Goal: Task Accomplishment & Management: Manage account settings

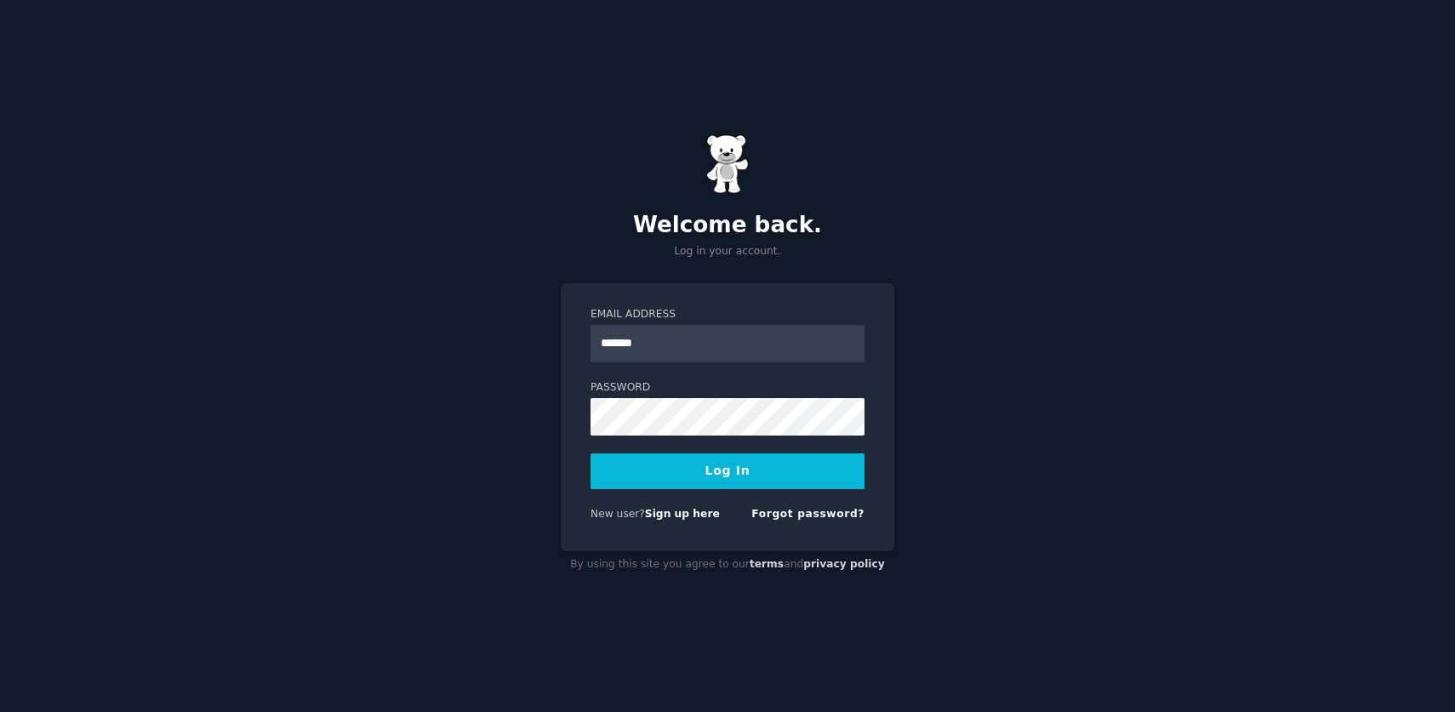
type input "**********"
click at [591, 454] on button "Log In" at bounding box center [728, 472] width 274 height 36
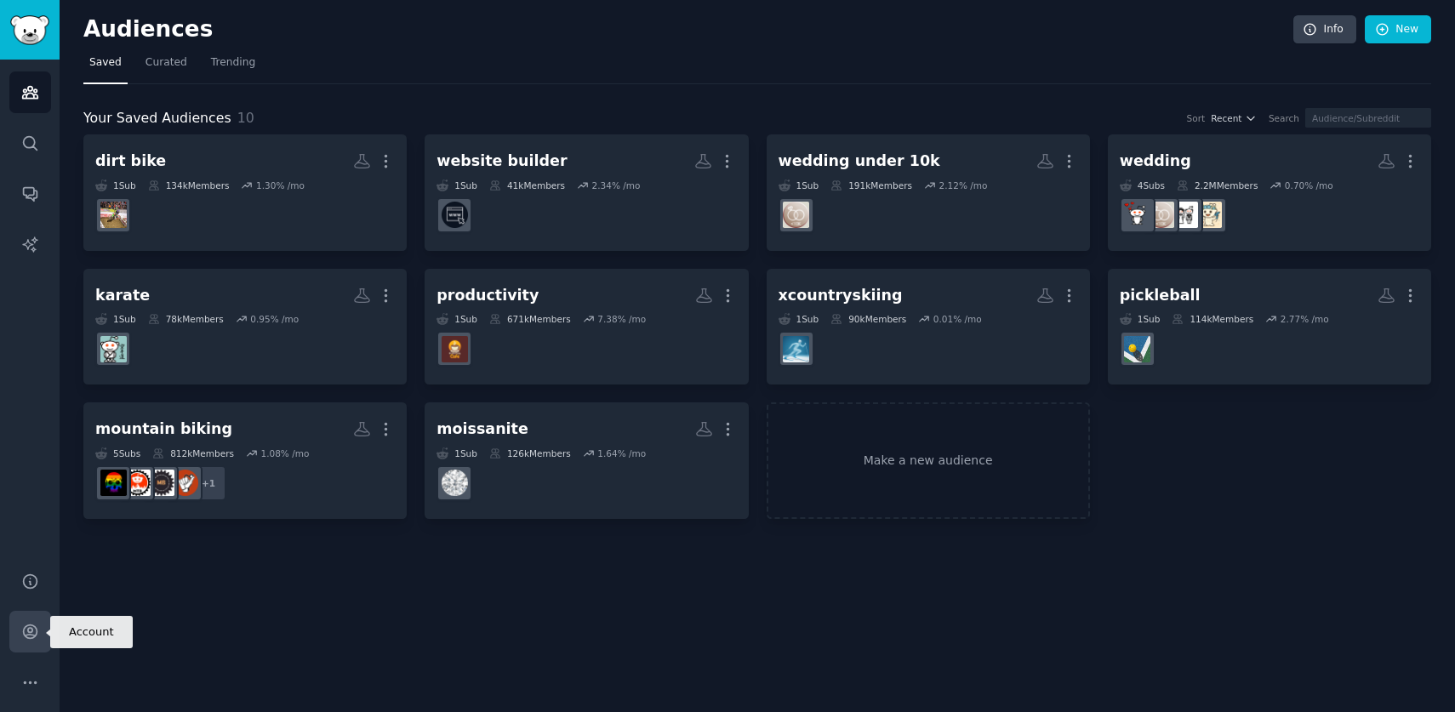
click at [31, 644] on link "Account" at bounding box center [30, 632] width 42 height 42
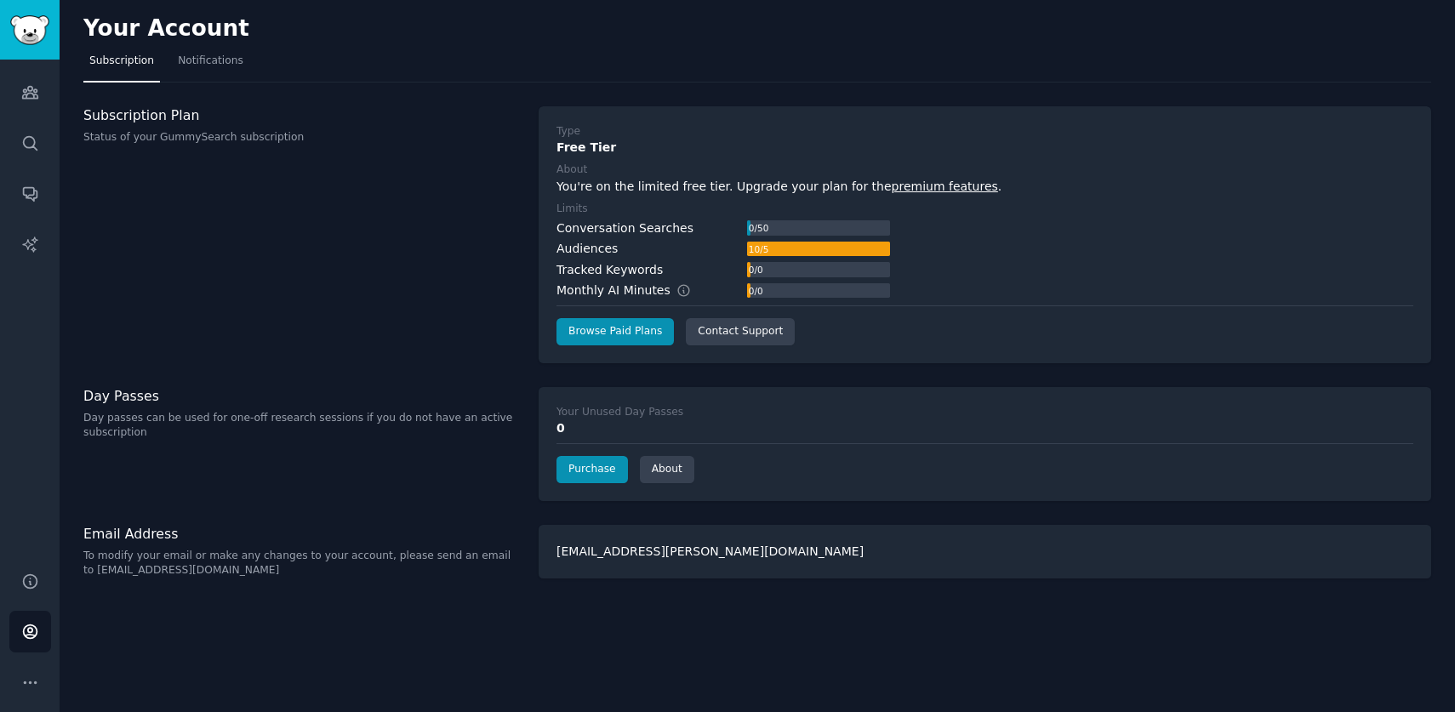
click at [373, 447] on div "Day Passes Day passes can be used for one-off research sessions if you do not h…" at bounding box center [301, 444] width 437 height 114
